Goal: Task Accomplishment & Management: Manage account settings

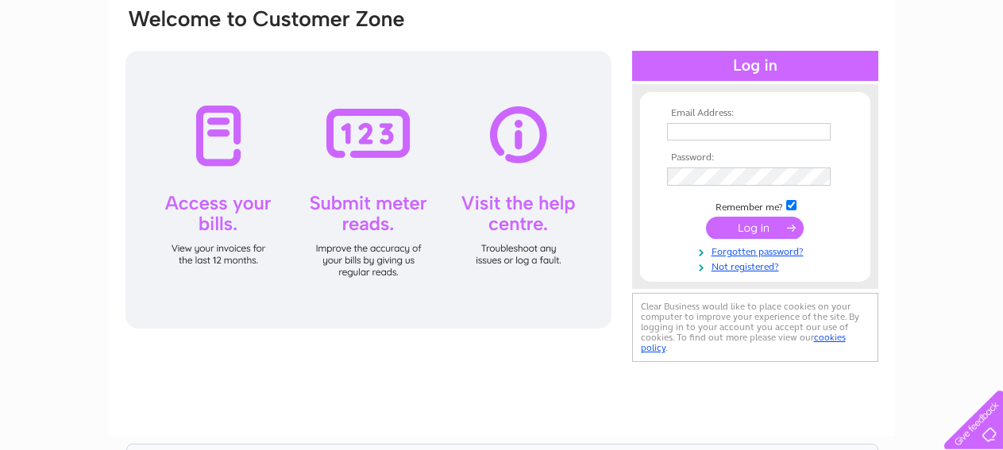
scroll to position [114, 0]
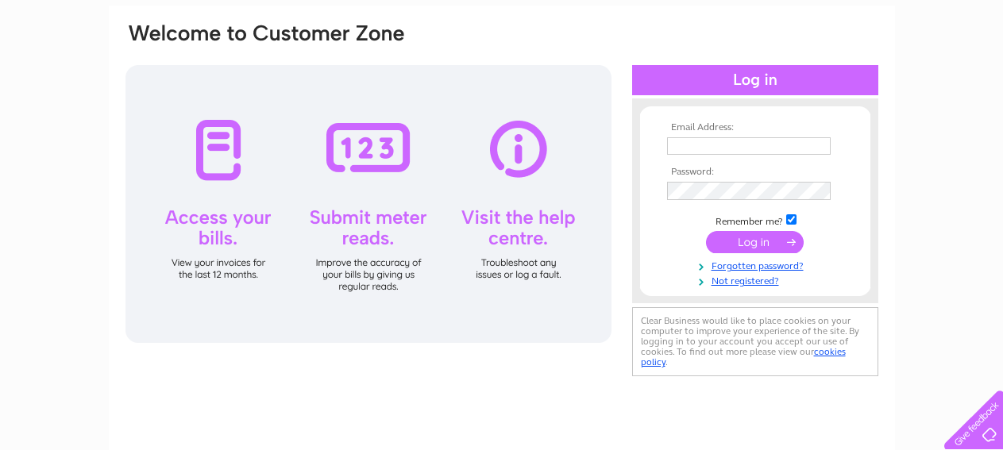
click at [686, 147] on input "text" at bounding box center [749, 145] width 164 height 17
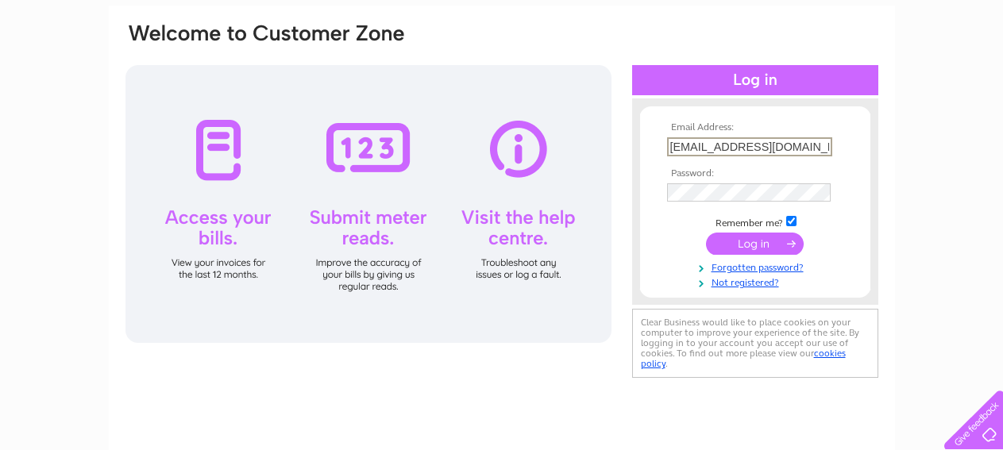
type input "gburchell710@gmail.com"
click at [755, 248] on input "submit" at bounding box center [755, 242] width 98 height 22
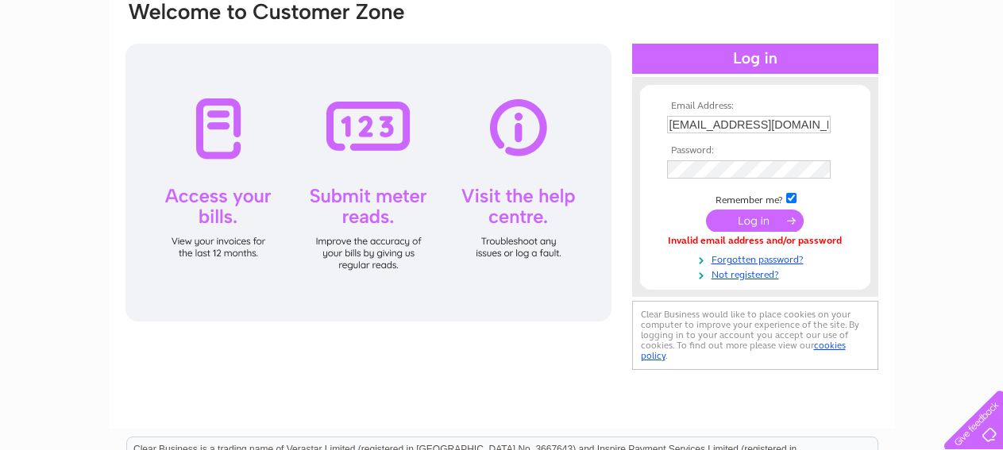
scroll to position [108, 0]
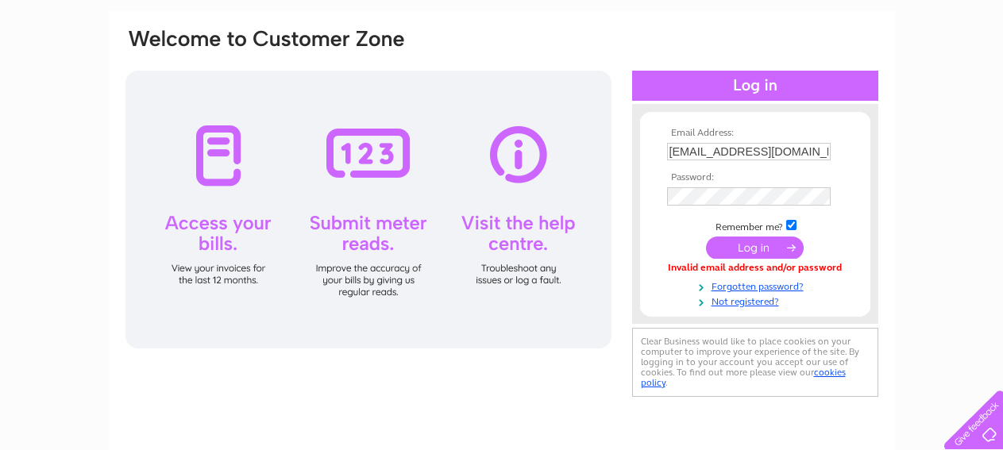
click at [778, 251] on input "submit" at bounding box center [755, 248] width 98 height 22
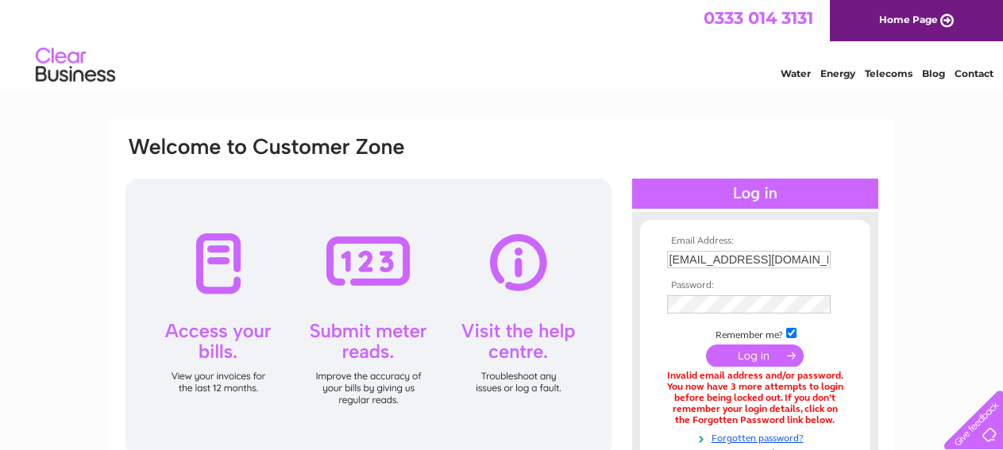
drag, startPoint x: 1007, startPoint y: 1, endPoint x: 913, endPoint y: 2, distance: 94.5
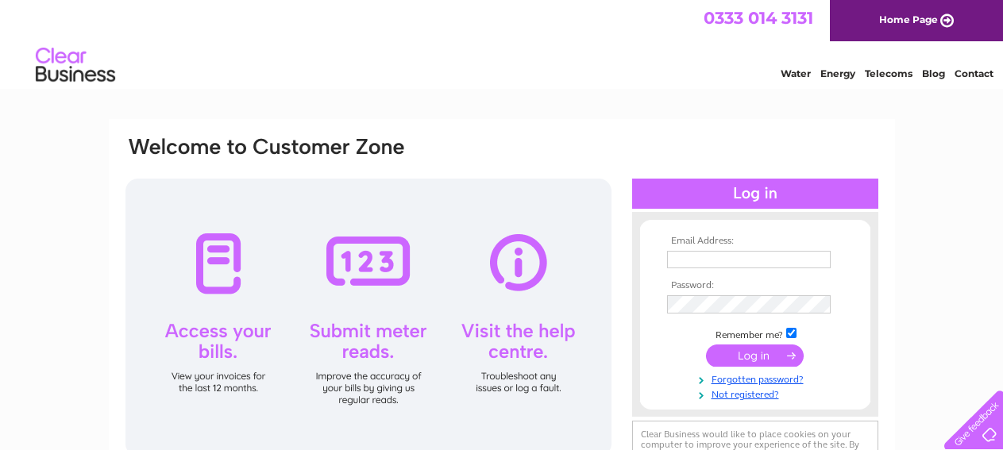
click at [704, 259] on input "text" at bounding box center [749, 259] width 164 height 17
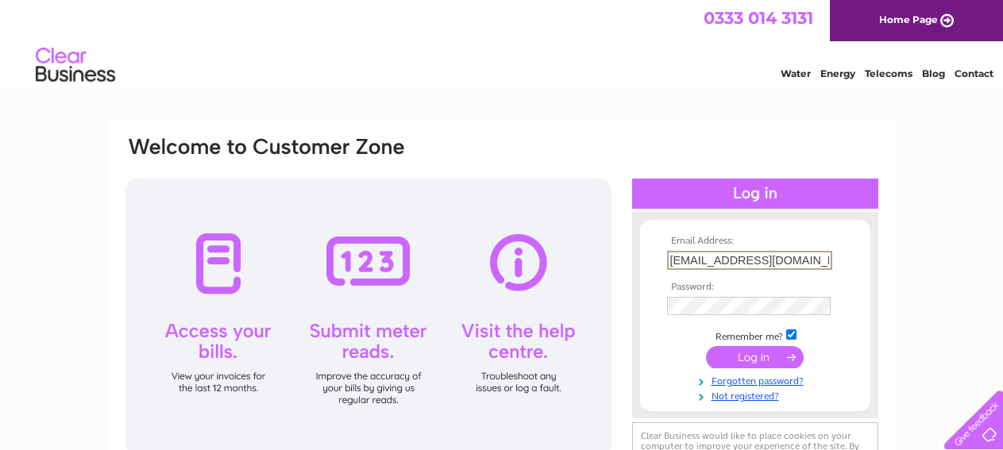
type input "[EMAIL_ADDRESS][DOMAIN_NAME]"
click at [751, 356] on input "submit" at bounding box center [755, 356] width 98 height 22
